Goal: Task Accomplishment & Management: Use online tool/utility

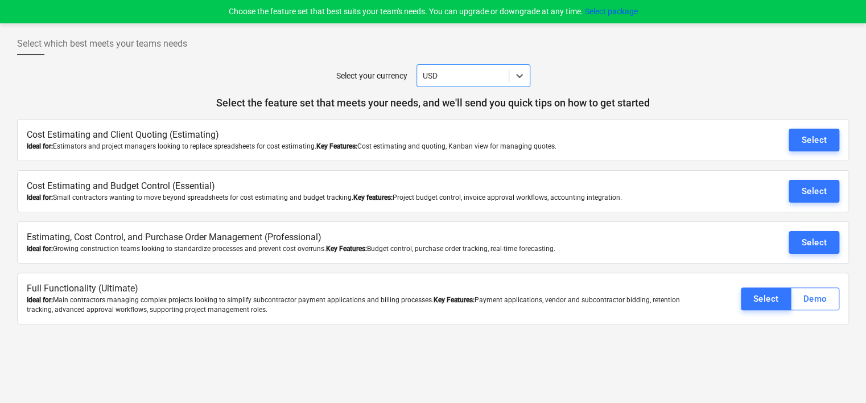
click at [806, 232] on button "Select" at bounding box center [814, 242] width 51 height 23
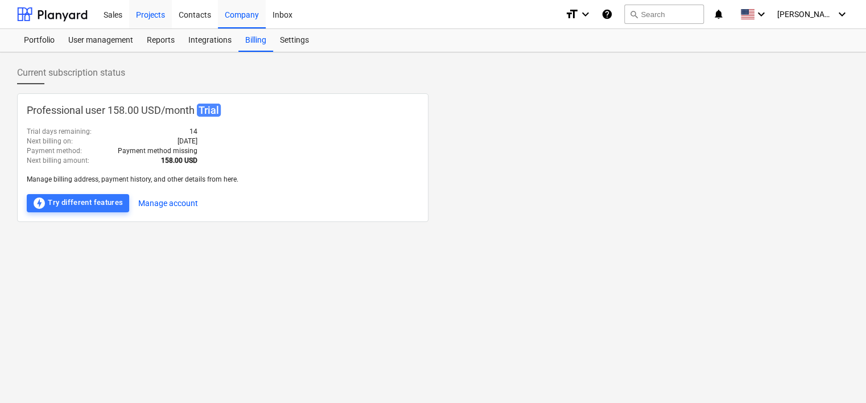
click at [153, 16] on div "Projects" at bounding box center [150, 13] width 43 height 29
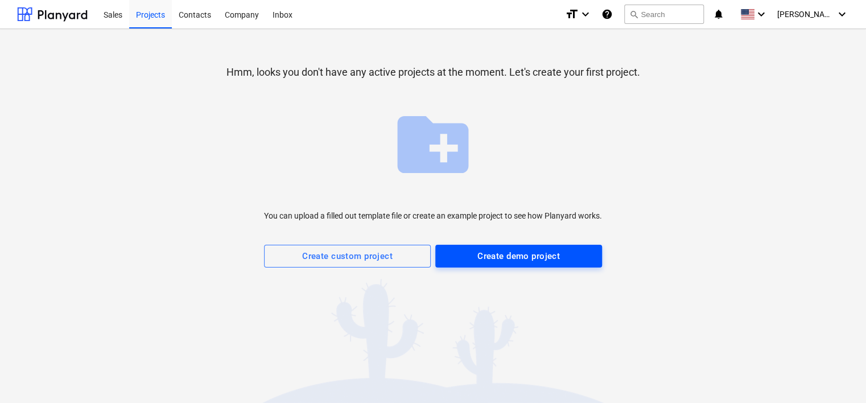
click at [479, 257] on div "Create demo project" at bounding box center [518, 256] width 83 height 15
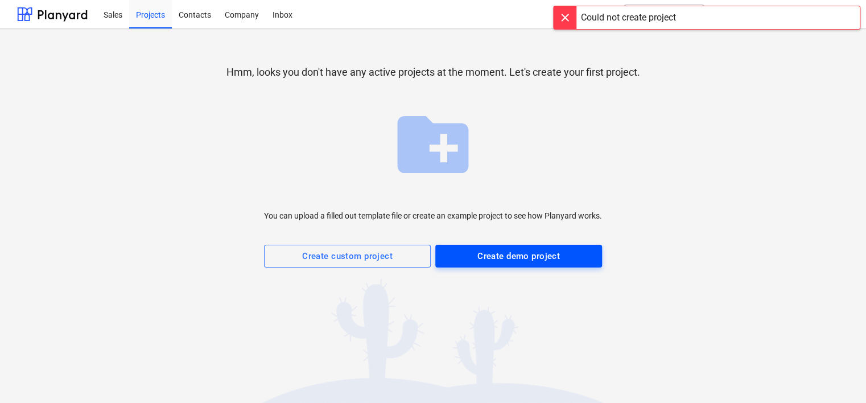
click at [524, 260] on div "Create demo project" at bounding box center [518, 256] width 83 height 15
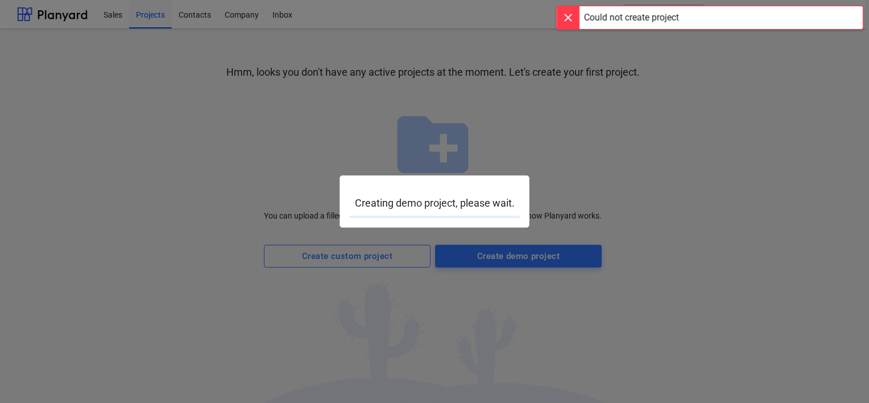
click at [562, 18] on div at bounding box center [568, 17] width 23 height 23
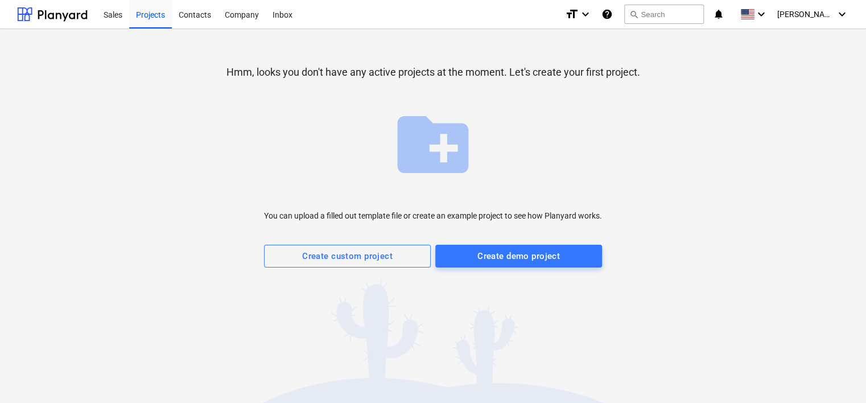
click at [539, 268] on div at bounding box center [433, 278] width 832 height 23
click at [542, 250] on div "Create demo project" at bounding box center [518, 256] width 83 height 15
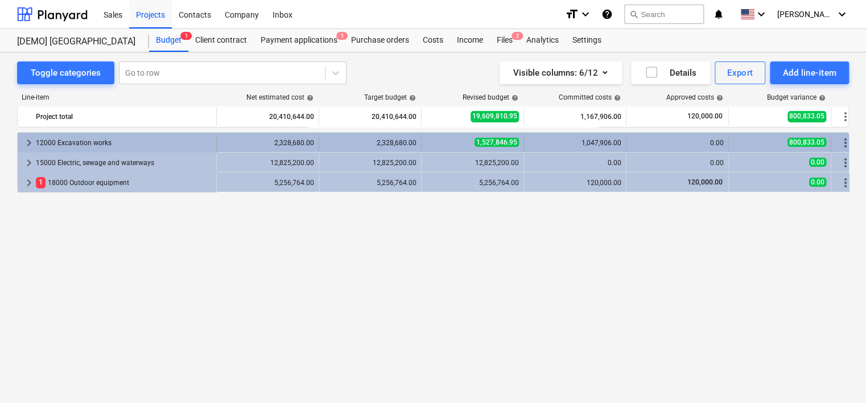
click at [60, 143] on div "12000 Excavation works" at bounding box center [124, 143] width 176 height 18
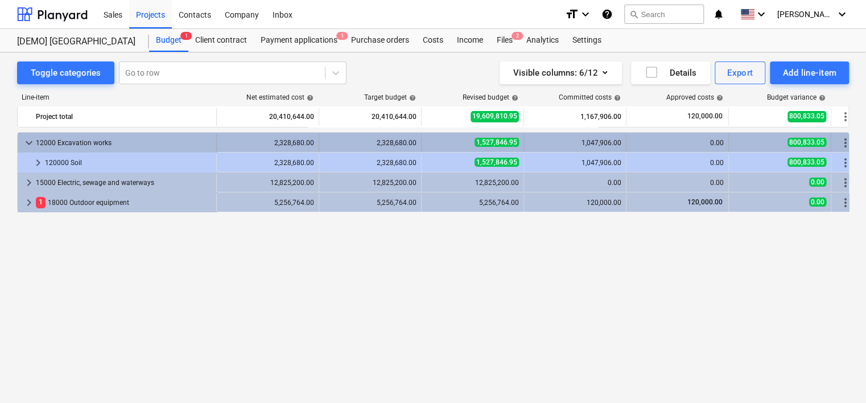
click at [847, 141] on span "more_vert" at bounding box center [846, 143] width 14 height 14
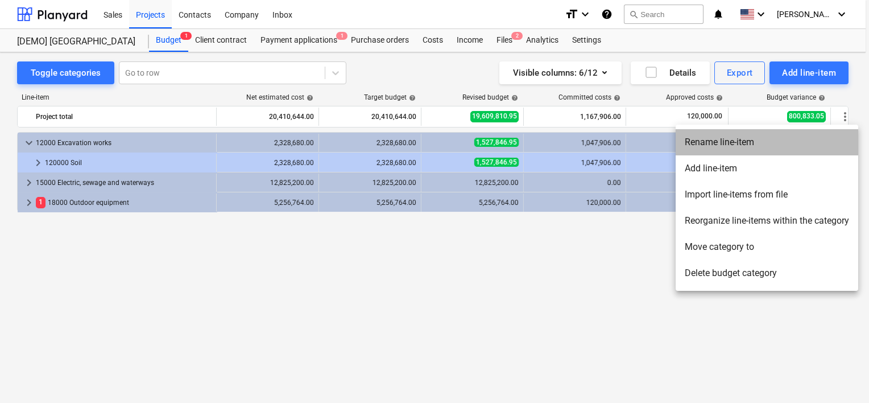
click at [760, 141] on li "Rename line-item" at bounding box center [767, 142] width 183 height 26
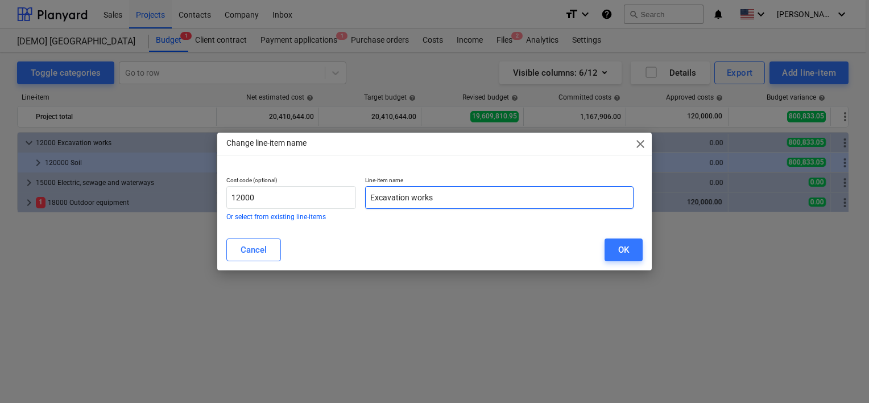
click at [468, 200] on input "Excavation works" at bounding box center [499, 197] width 269 height 23
type input "E"
type input "P9 Mondeco TZ"
click at [626, 248] on div "OK" at bounding box center [624, 249] width 11 height 15
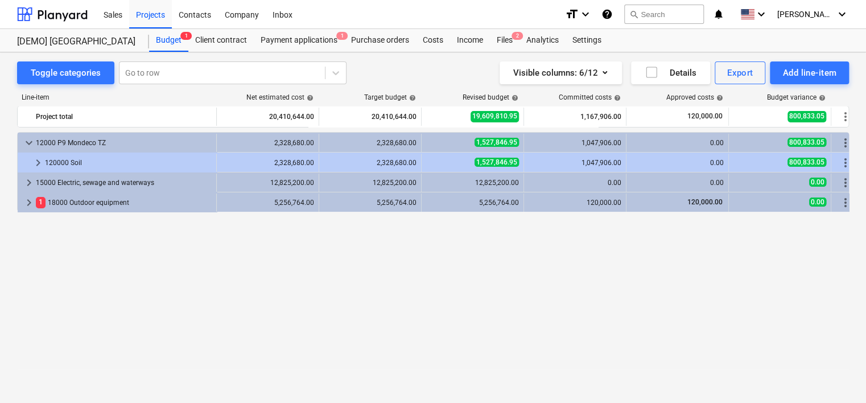
scroll to position [11, 0]
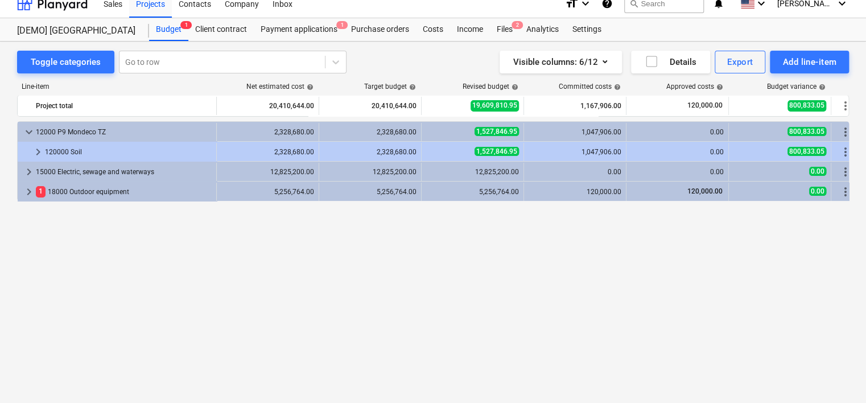
click at [503, 330] on div "keyboard_arrow_down 12000 P9 Mondeco TZ 2,328,680.00 2,328,680.00 1,527,846.95 …" at bounding box center [433, 233] width 832 height 224
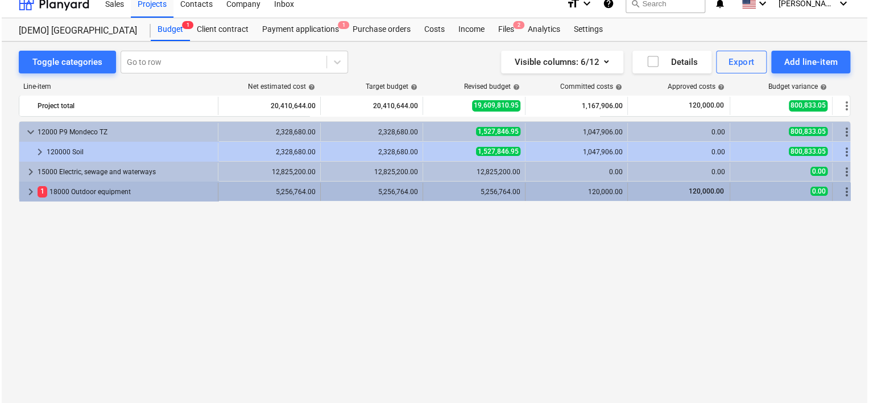
scroll to position [0, 0]
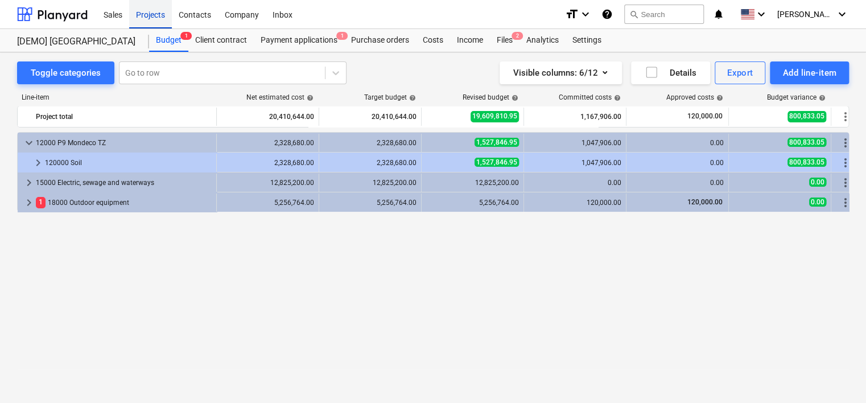
click at [158, 14] on div "Projects" at bounding box center [150, 13] width 43 height 29
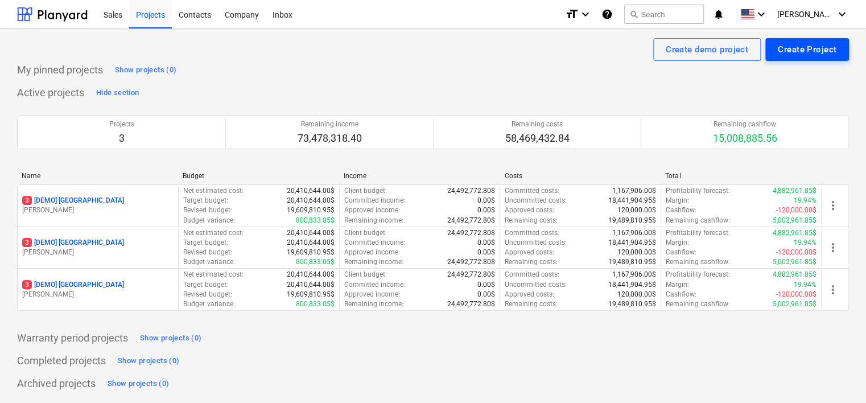
click at [783, 49] on div "Create Project" at bounding box center [807, 49] width 59 height 15
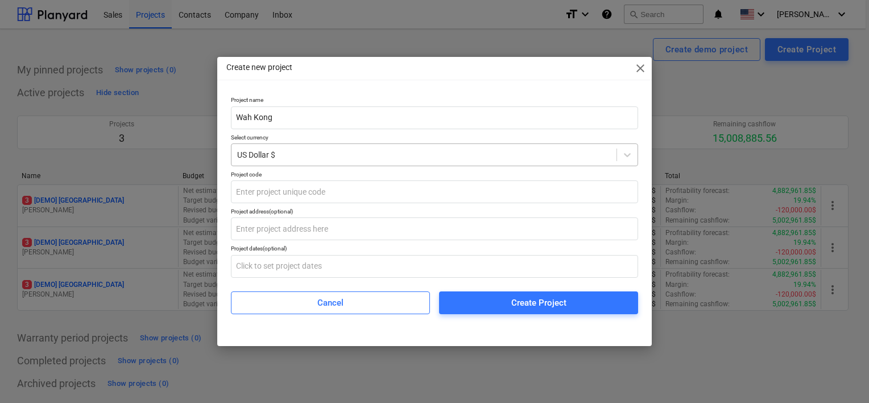
type input "Wah Kong"
click at [624, 156] on icon at bounding box center [627, 154] width 11 height 11
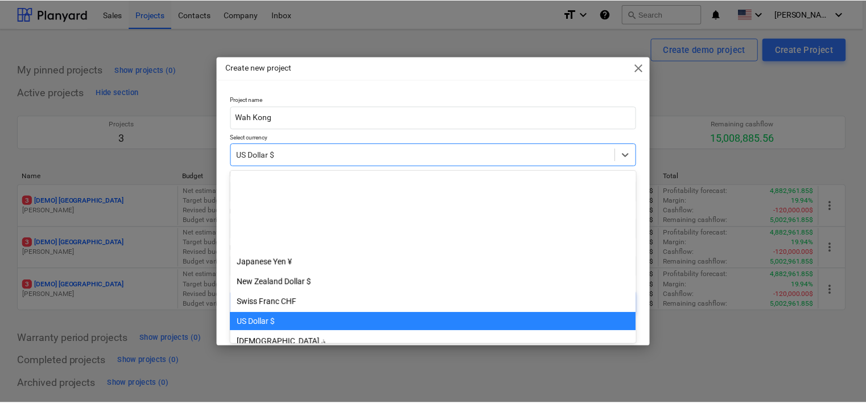
scroll to position [139, 0]
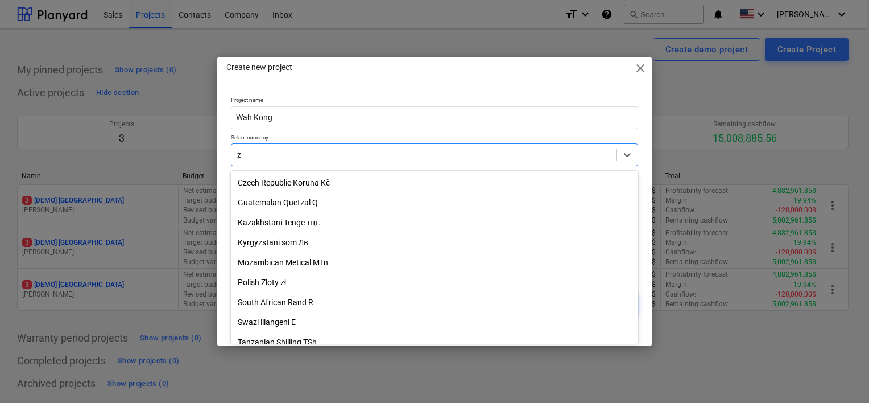
type input "za"
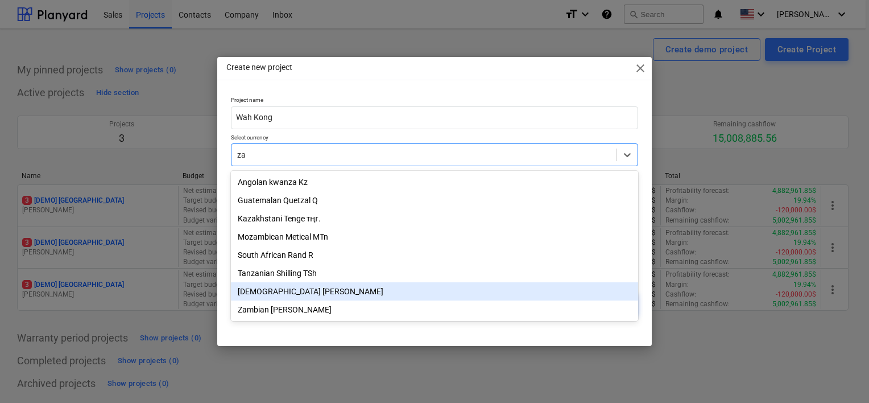
click at [394, 290] on div "[DEMOGRAPHIC_DATA] [PERSON_NAME]" at bounding box center [434, 291] width 407 height 18
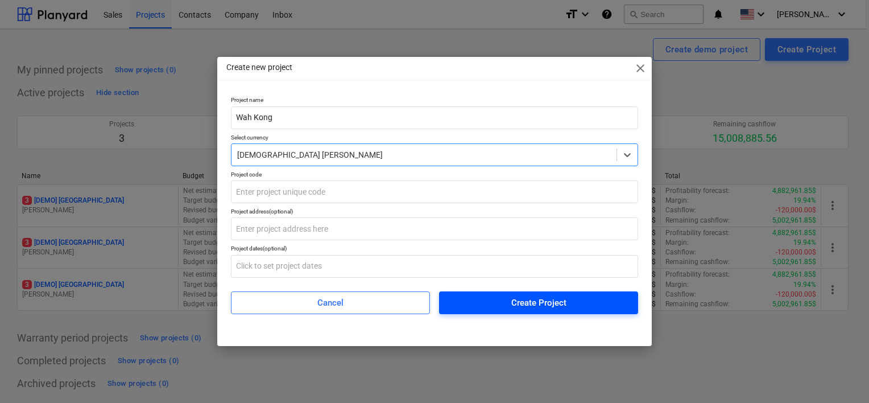
click at [504, 298] on span "Create Project" at bounding box center [539, 302] width 172 height 15
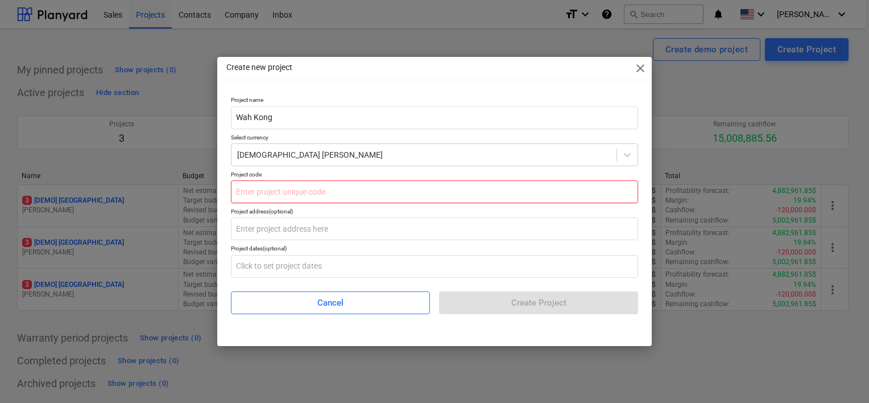
click at [315, 189] on input "text" at bounding box center [434, 191] width 407 height 23
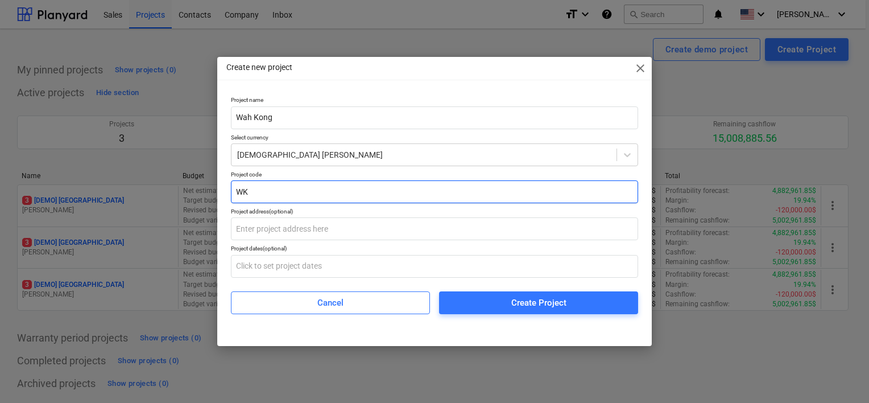
type input "W"
type input "0010"
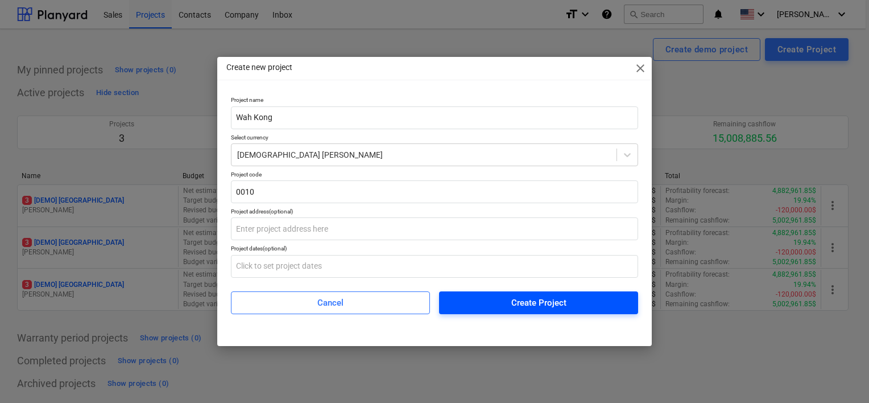
click at [593, 307] on span "Create Project" at bounding box center [539, 302] width 172 height 15
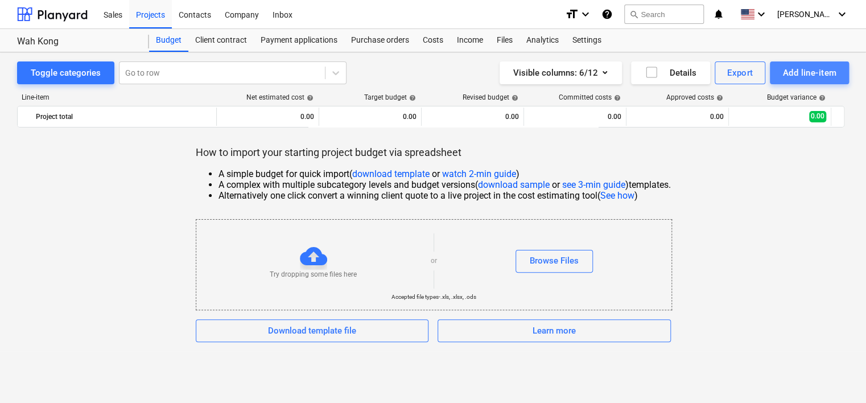
click at [808, 73] on div "Add line-item" at bounding box center [809, 72] width 54 height 15
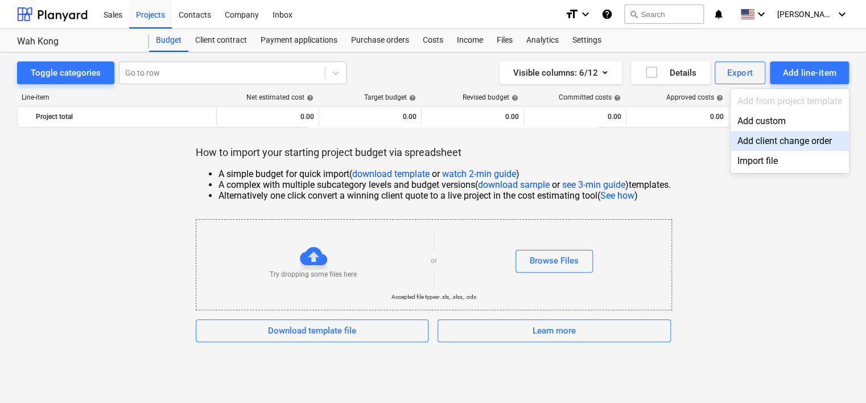
click at [793, 146] on div "Add client change order" at bounding box center [790, 141] width 118 height 20
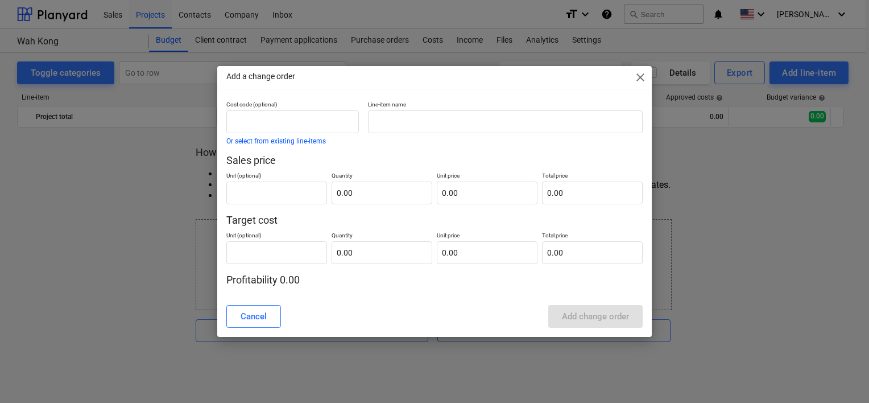
click at [634, 77] on span "close" at bounding box center [641, 78] width 14 height 14
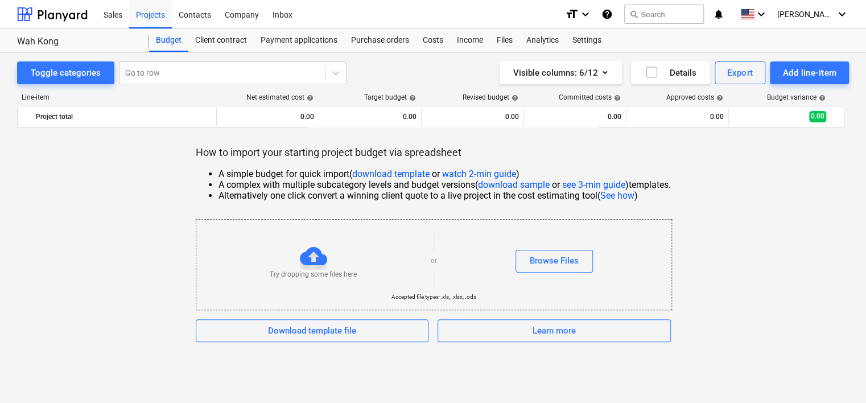
click at [163, 206] on div "How to import your starting project budget via spreadsheet A simple budget for …" at bounding box center [433, 244] width 832 height 196
click at [653, 72] on icon "button" at bounding box center [652, 72] width 14 height 14
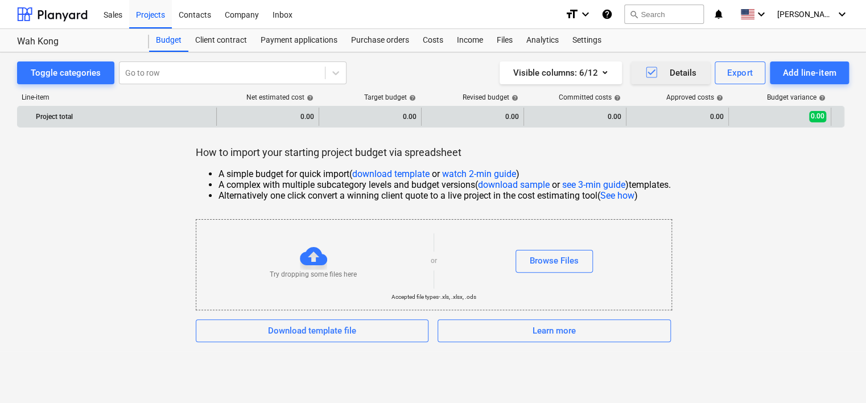
click at [107, 122] on div "Project total" at bounding box center [124, 117] width 176 height 18
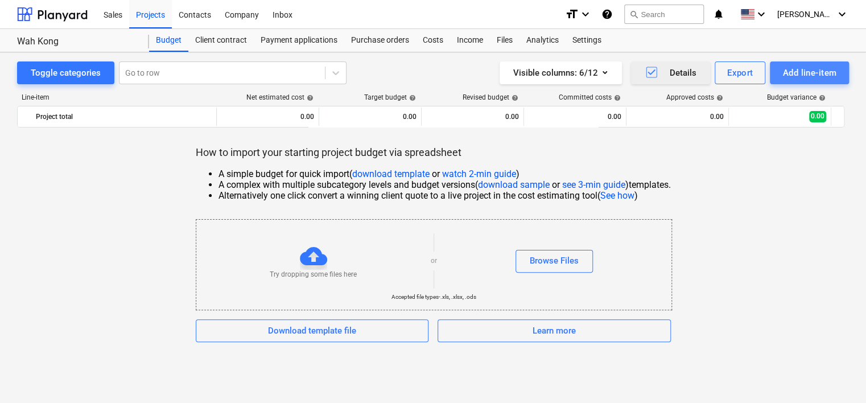
click at [806, 75] on div "Add line-item" at bounding box center [809, 72] width 54 height 15
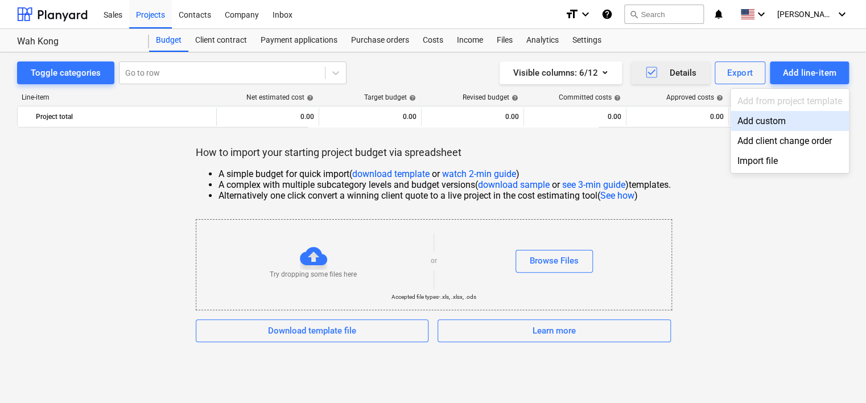
click at [772, 123] on div "Add custom" at bounding box center [790, 121] width 118 height 20
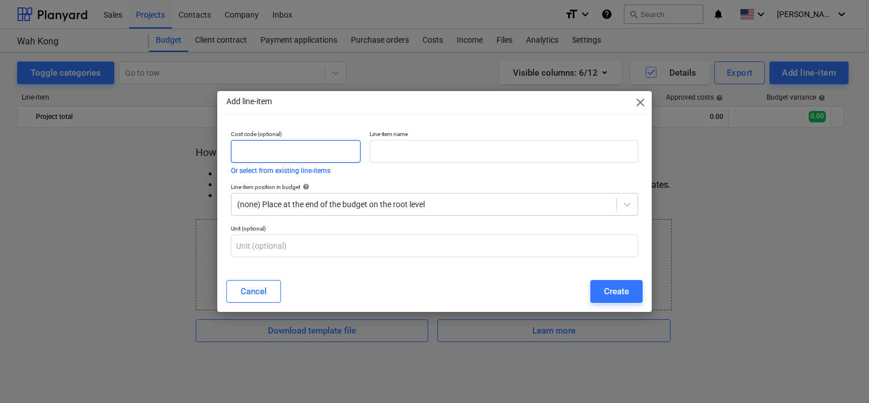
drag, startPoint x: 266, startPoint y: 151, endPoint x: 615, endPoint y: 217, distance: 354.5
click at [268, 151] on input "text" at bounding box center [296, 151] width 130 height 23
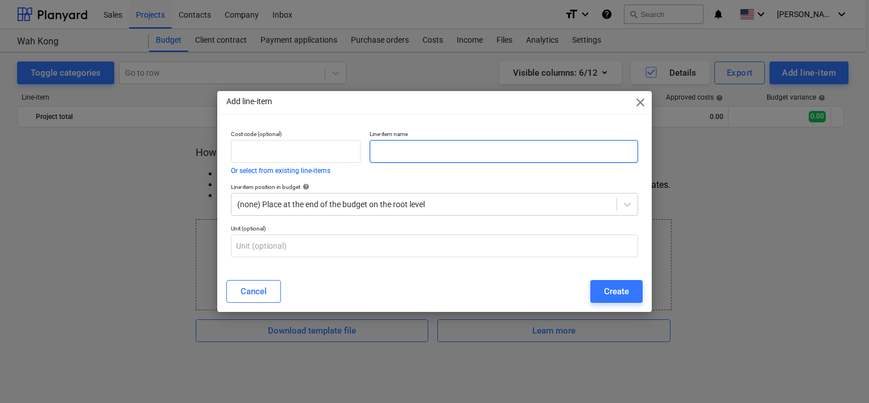
click at [401, 143] on input "text" at bounding box center [504, 151] width 269 height 23
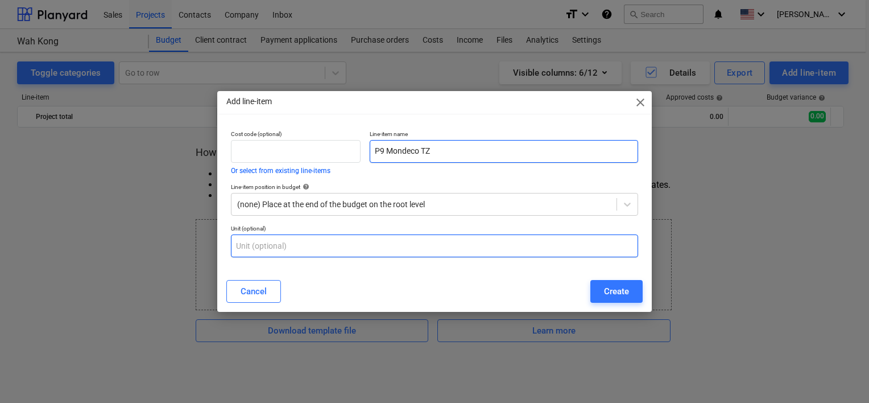
type input "P9 Mondeco TZ"
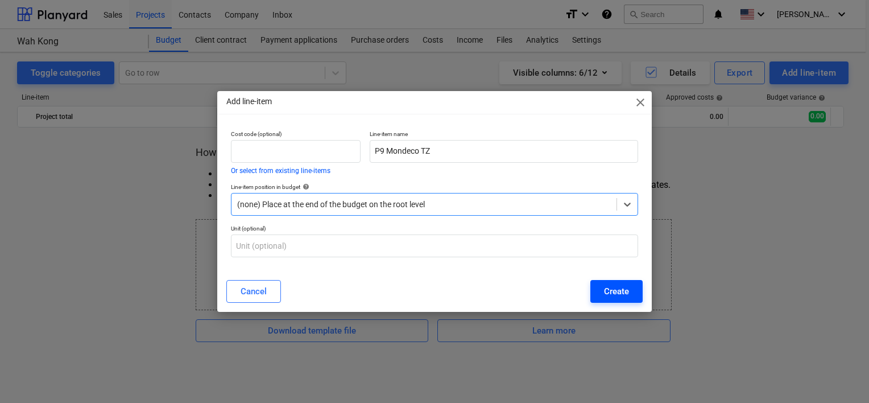
click at [601, 291] on button "Create" at bounding box center [617, 291] width 52 height 23
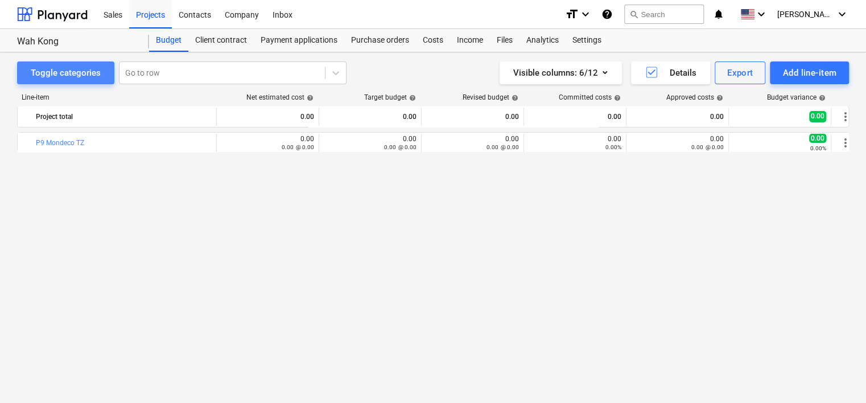
click at [100, 71] on button "Toggle categories" at bounding box center [65, 72] width 97 height 23
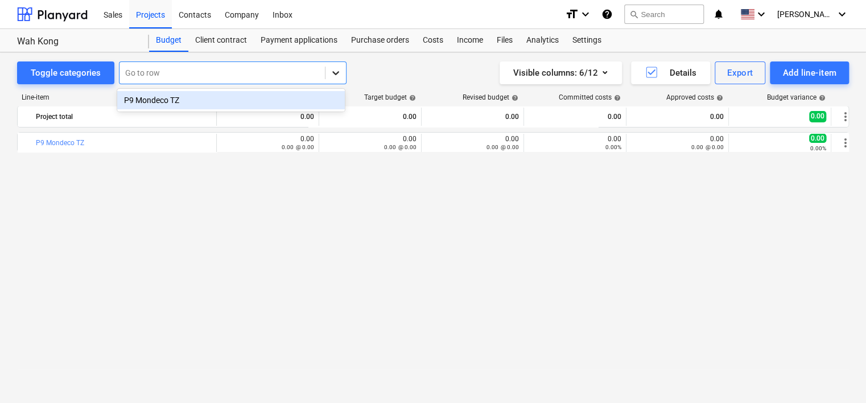
click at [336, 78] on div at bounding box center [335, 73] width 20 height 20
click at [276, 107] on div "P9 Mondeco TZ" at bounding box center [231, 100] width 228 height 18
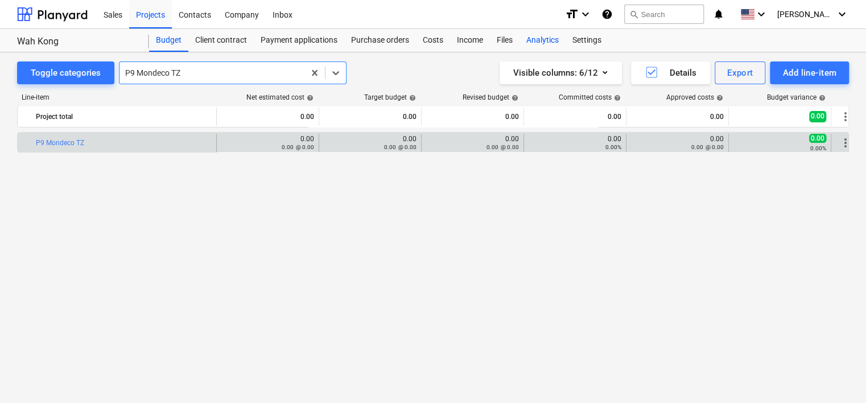
click at [555, 40] on div "Analytics" at bounding box center [543, 40] width 46 height 23
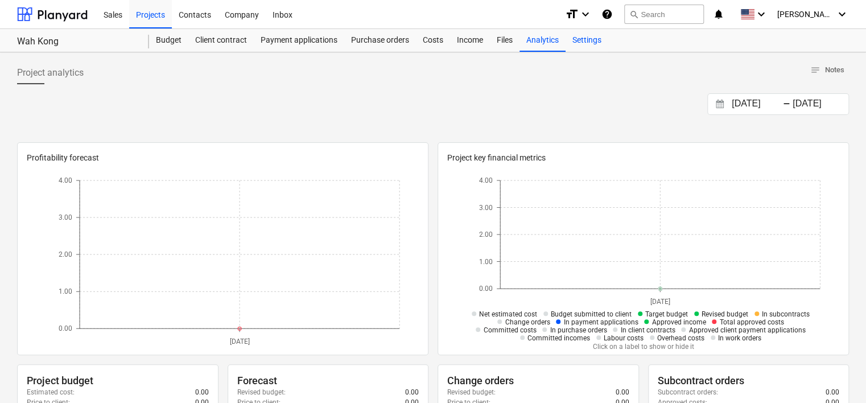
click at [592, 46] on div "Settings" at bounding box center [587, 40] width 43 height 23
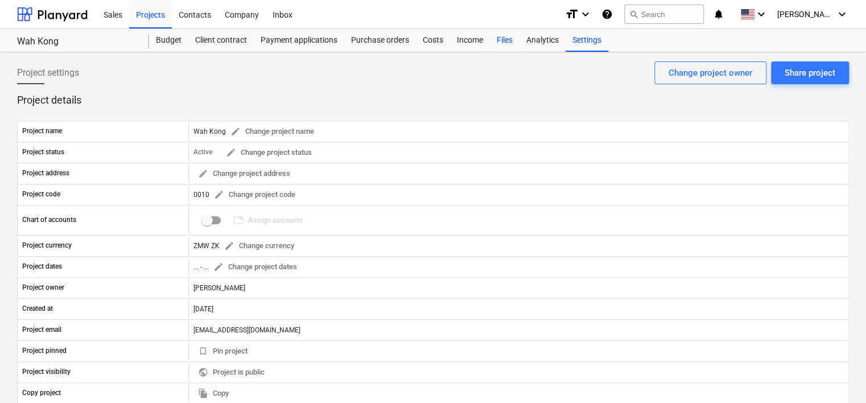
click at [501, 39] on div "Files" at bounding box center [505, 40] width 30 height 23
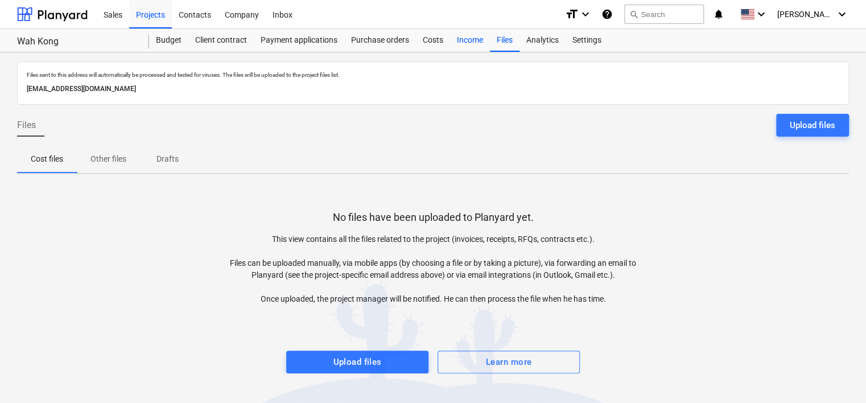
click at [468, 39] on div "Income" at bounding box center [470, 40] width 40 height 23
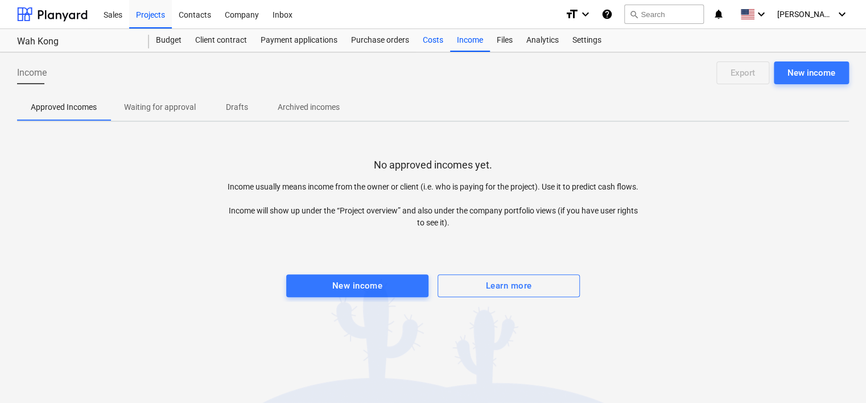
click at [431, 36] on div "Costs" at bounding box center [433, 40] width 34 height 23
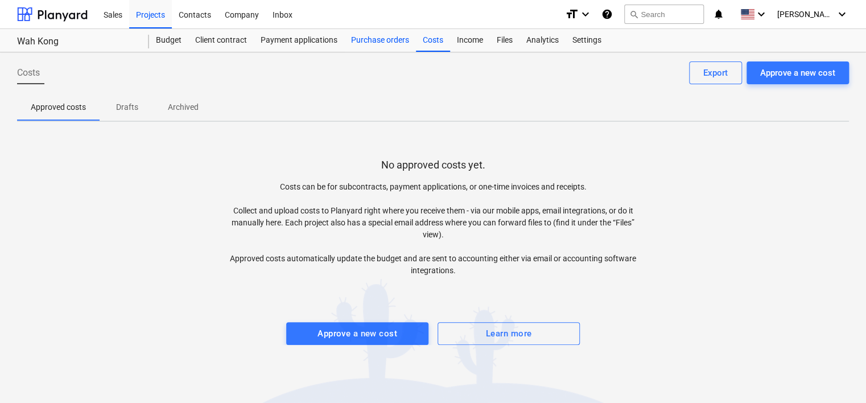
click at [401, 43] on div "Purchase orders" at bounding box center [380, 40] width 72 height 23
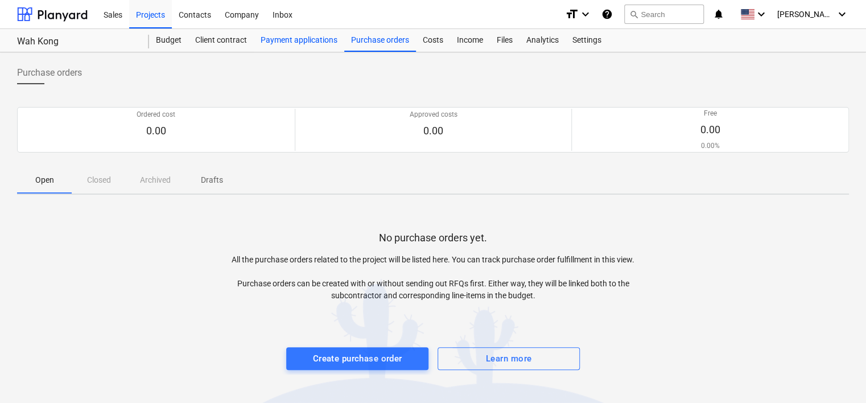
click at [324, 41] on div "Payment applications" at bounding box center [299, 40] width 90 height 23
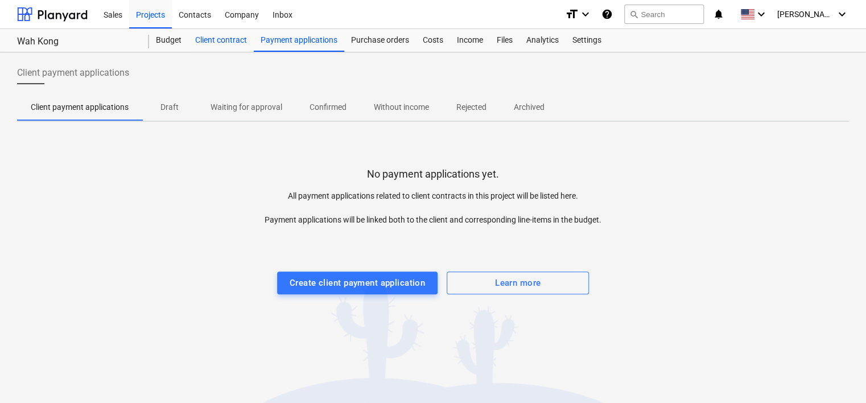
drag, startPoint x: 165, startPoint y: 39, endPoint x: 220, endPoint y: 39, distance: 54.6
click at [166, 39] on div "Budget" at bounding box center [168, 40] width 39 height 23
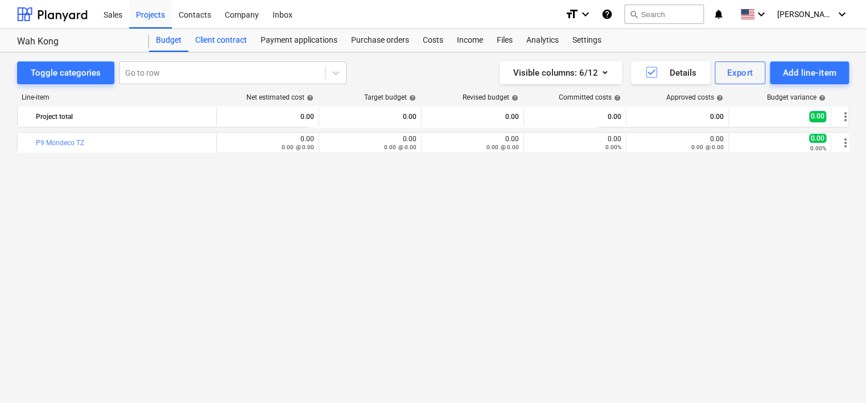
click at [229, 40] on div "Client contract" at bounding box center [220, 40] width 65 height 23
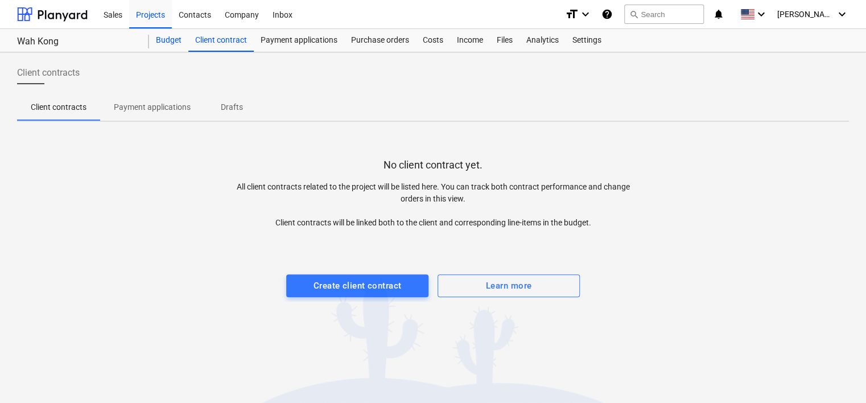
click at [168, 42] on div "Budget" at bounding box center [168, 40] width 39 height 23
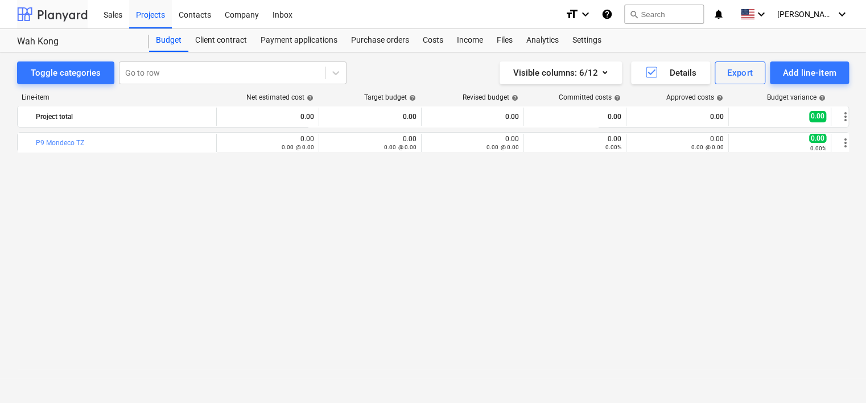
click at [25, 16] on div at bounding box center [52, 14] width 71 height 28
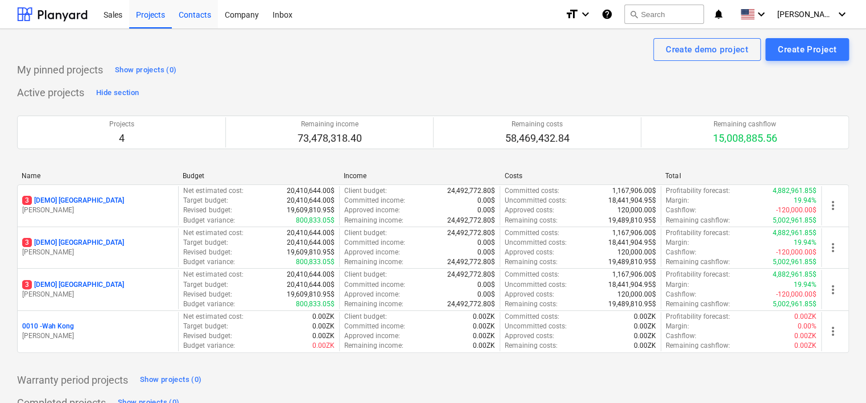
click at [207, 15] on div "Contacts" at bounding box center [195, 13] width 46 height 29
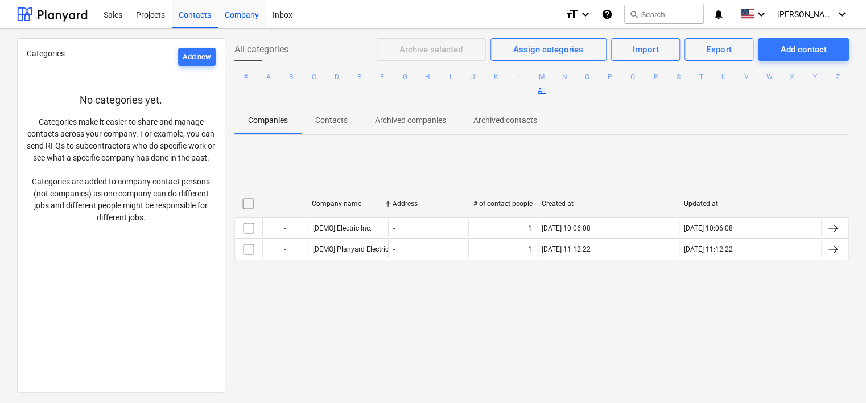
click at [252, 15] on div "Company" at bounding box center [242, 13] width 48 height 29
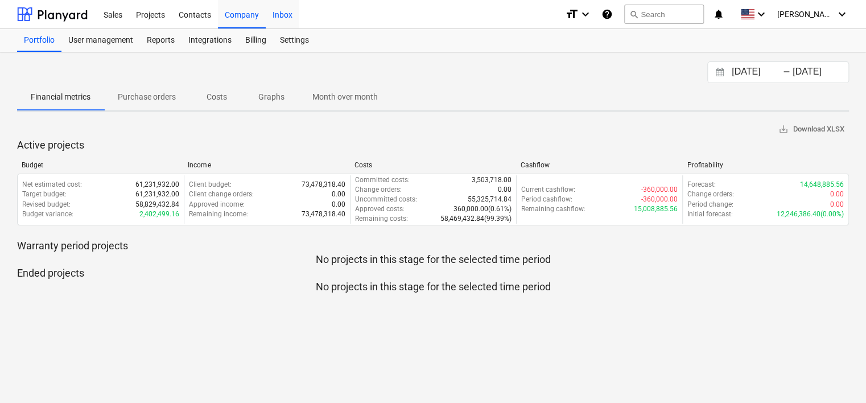
click at [285, 18] on div "Inbox" at bounding box center [283, 13] width 34 height 29
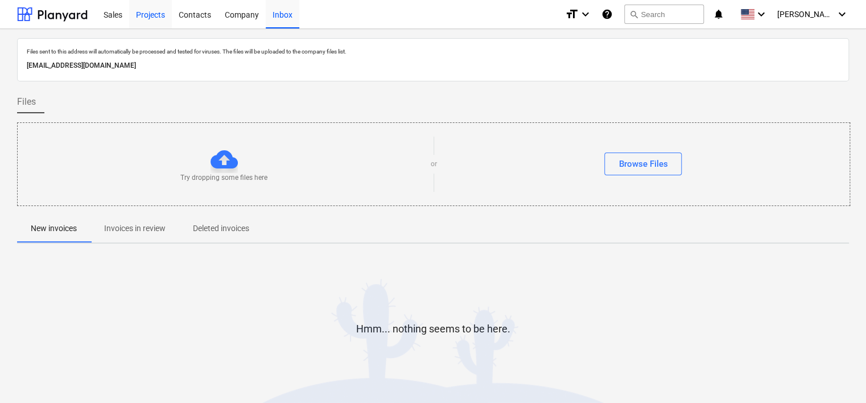
drag, startPoint x: 119, startPoint y: 8, endPoint x: 168, endPoint y: 10, distance: 49.5
click at [119, 8] on div "Sales" at bounding box center [113, 13] width 32 height 29
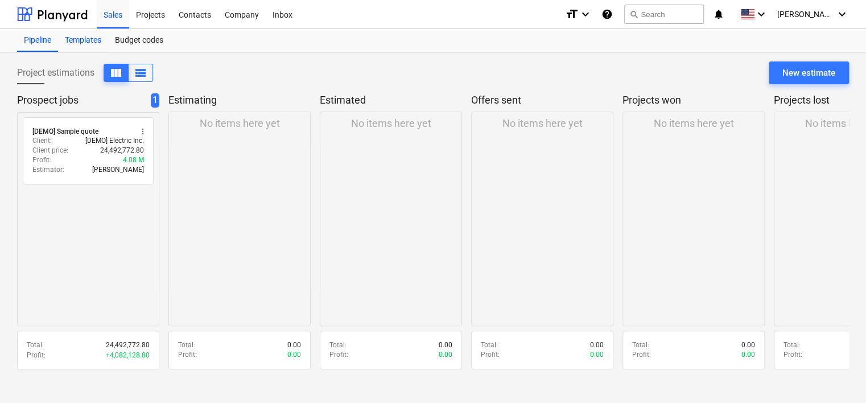
click at [90, 36] on div "Templates" at bounding box center [83, 40] width 50 height 23
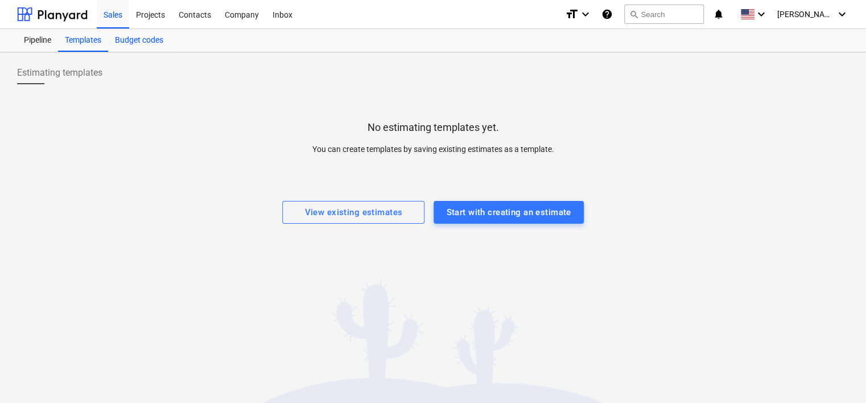
click at [145, 38] on div "Budget codes" at bounding box center [139, 40] width 62 height 23
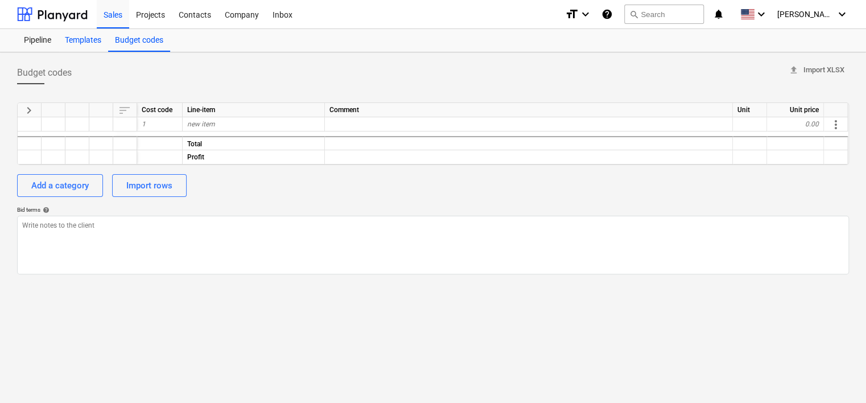
click at [88, 38] on div "Templates" at bounding box center [83, 40] width 50 height 23
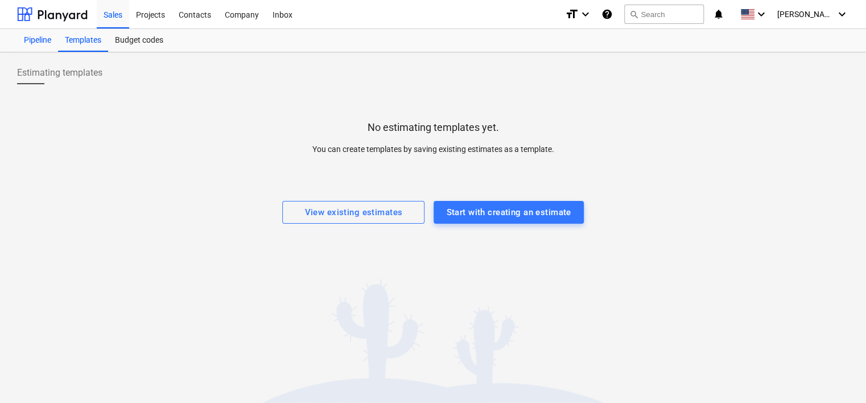
click at [38, 39] on div "Pipeline" at bounding box center [37, 40] width 41 height 23
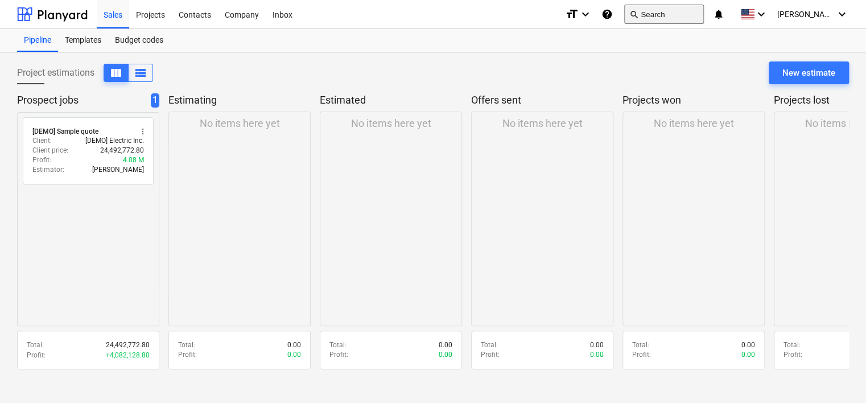
click at [692, 14] on button "search Search" at bounding box center [664, 14] width 80 height 19
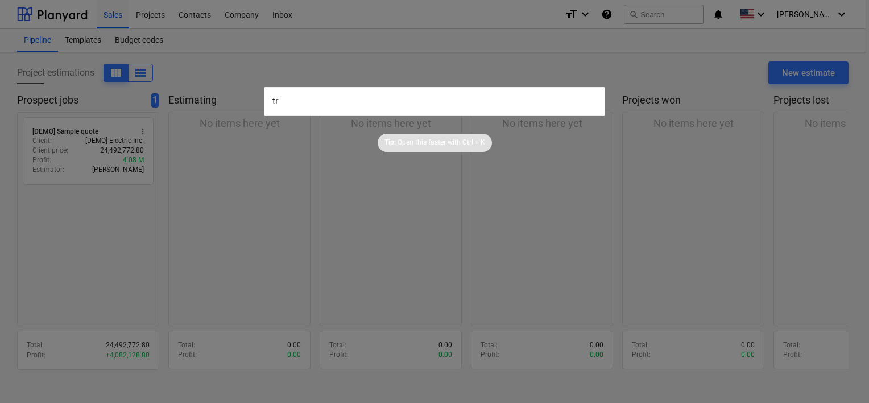
type input "t"
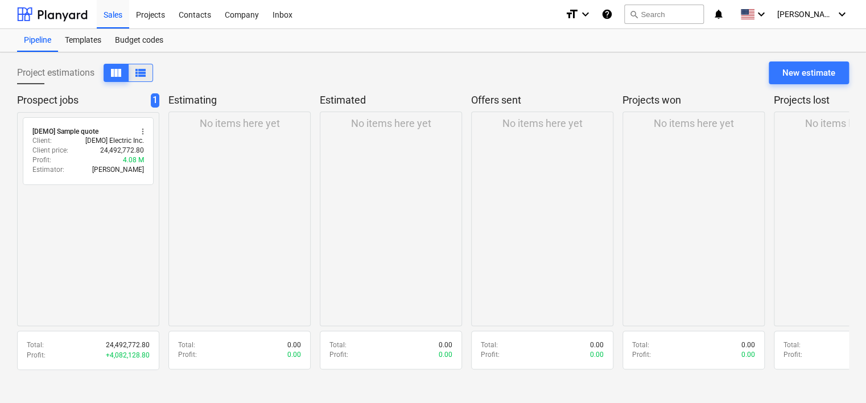
click at [134, 73] on span "view_list" at bounding box center [141, 73] width 14 height 14
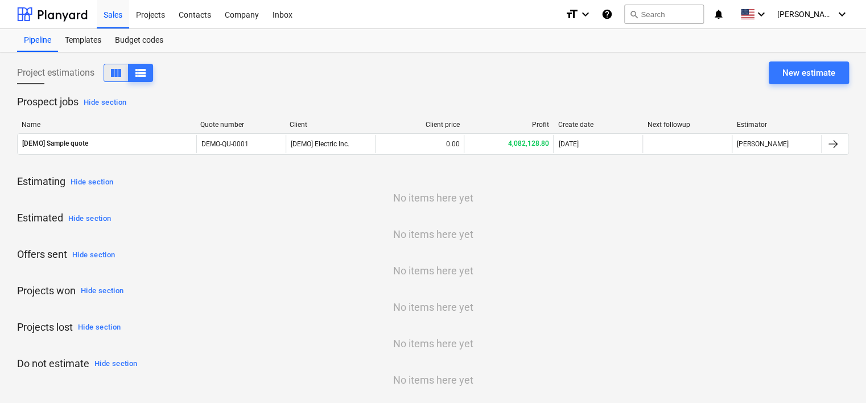
click at [116, 71] on span "view_column" at bounding box center [116, 73] width 14 height 14
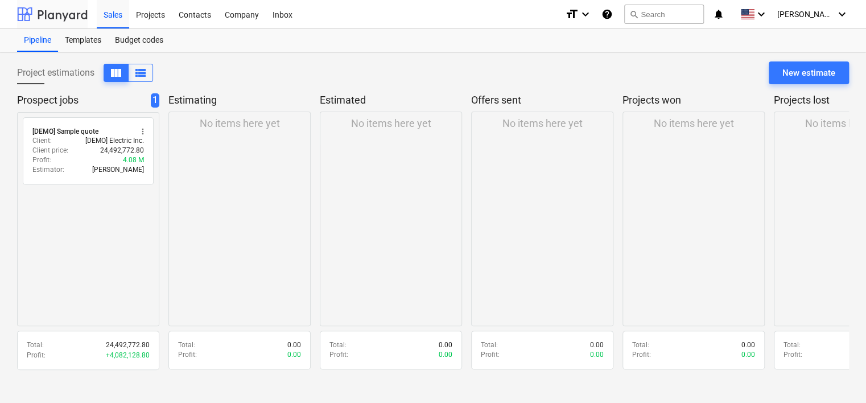
click at [35, 17] on div at bounding box center [52, 14] width 71 height 28
